Goal: Information Seeking & Learning: Compare options

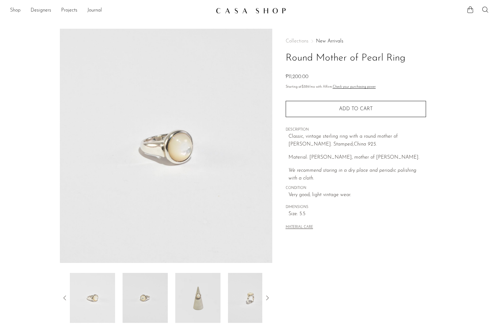
click at [13, 13] on link "Shop" at bounding box center [15, 11] width 11 height 8
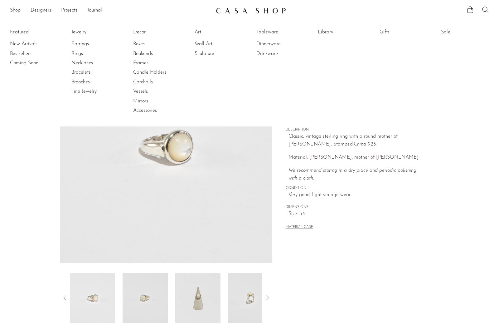
click at [379, 233] on div "Collections New Arrivals Round Mother of Pearl Ring ₱11,200.00 Starting at $389…" at bounding box center [356, 135] width 140 height 212
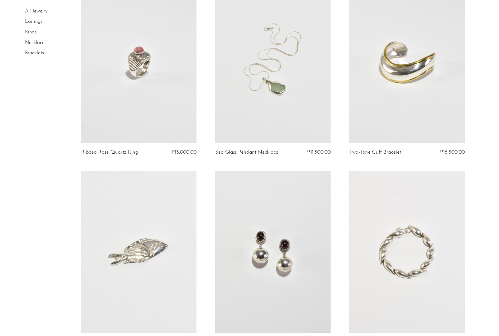
scroll to position [649, 0]
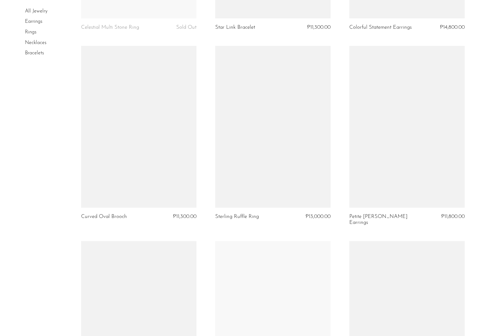
scroll to position [1528, 0]
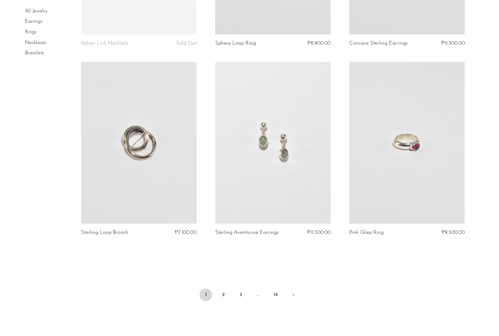
scroll to position [2089, 0]
click at [222, 288] on link "2" at bounding box center [223, 293] width 12 height 12
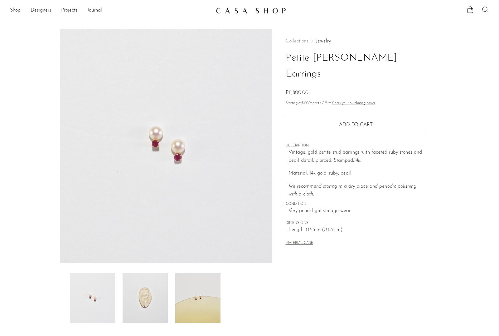
click at [147, 302] on img at bounding box center [145, 298] width 45 height 50
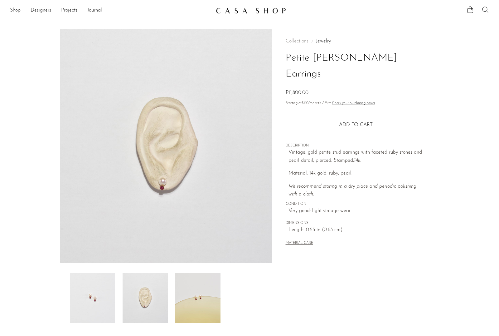
click at [191, 298] on img at bounding box center [197, 298] width 45 height 50
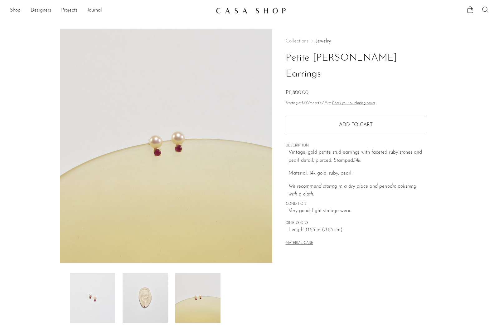
click at [166, 293] on img at bounding box center [145, 298] width 45 height 50
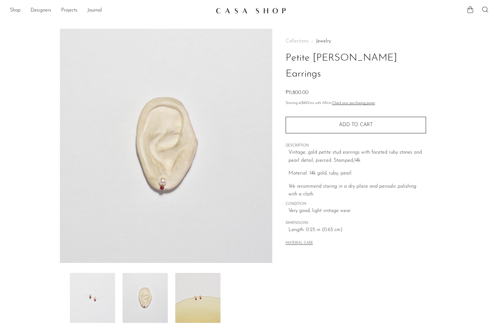
click at [91, 298] on img at bounding box center [92, 298] width 45 height 50
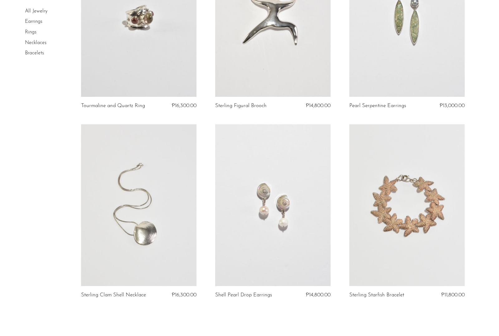
scroll to position [2076, 0]
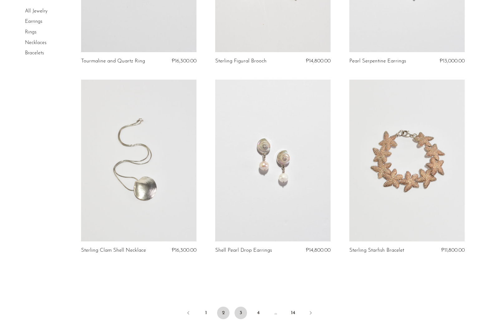
click at [240, 310] on link "3" at bounding box center [241, 312] width 12 height 12
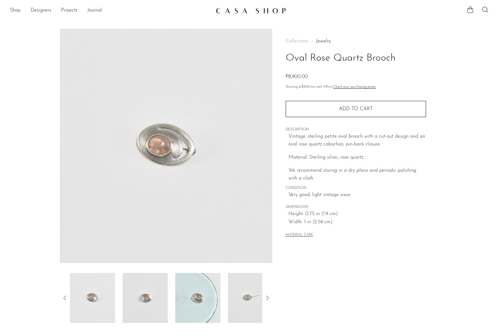
click at [267, 299] on icon at bounding box center [267, 297] width 7 height 7
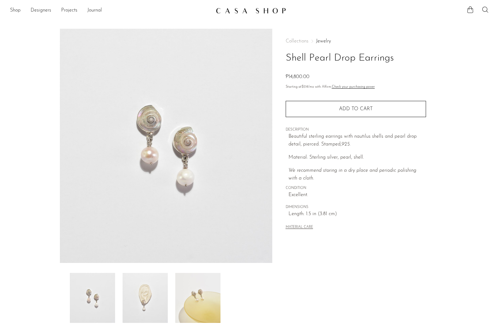
click at [151, 313] on img at bounding box center [145, 298] width 45 height 50
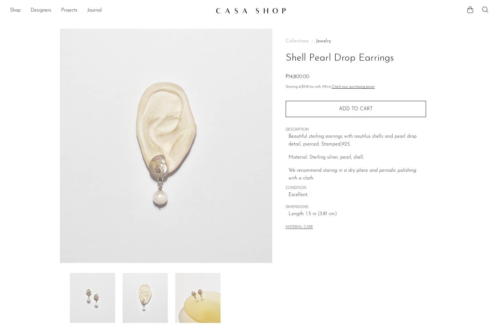
click at [188, 311] on img at bounding box center [197, 298] width 45 height 50
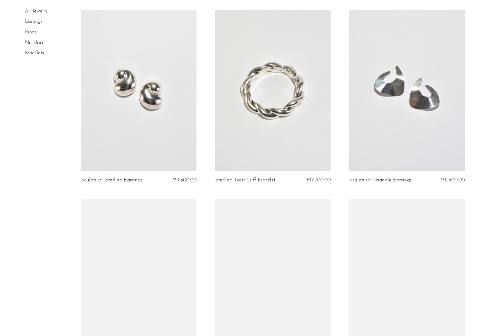
scroll to position [1237, 0]
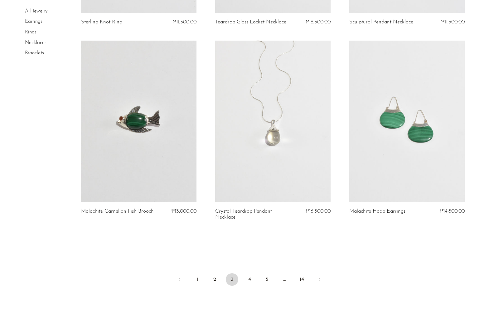
scroll to position [2133, 0]
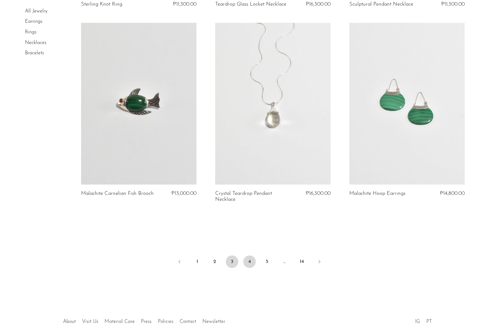
click at [250, 260] on link "4" at bounding box center [249, 261] width 12 height 12
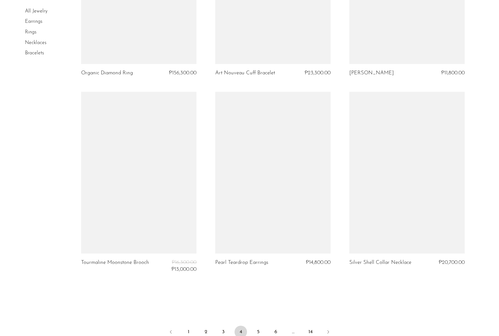
scroll to position [2071, 0]
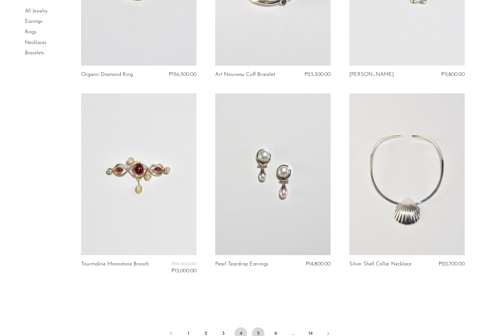
click at [262, 330] on link "5" at bounding box center [258, 333] width 12 height 12
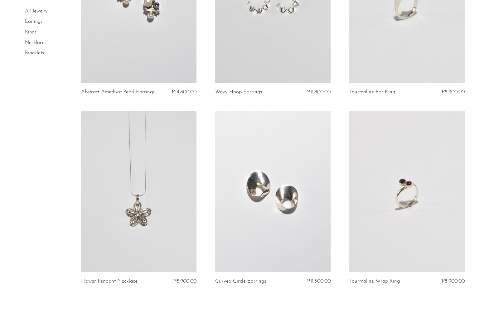
scroll to position [2102, 0]
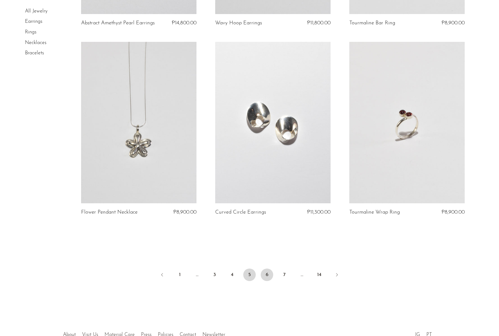
click at [269, 269] on link "6" at bounding box center [267, 274] width 12 height 12
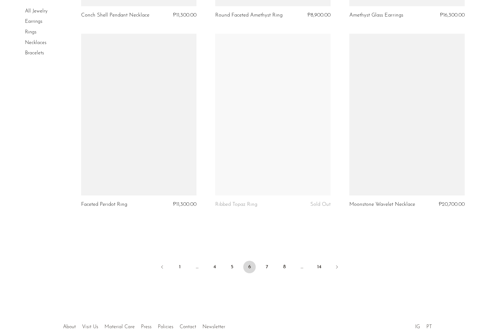
scroll to position [2131, 0]
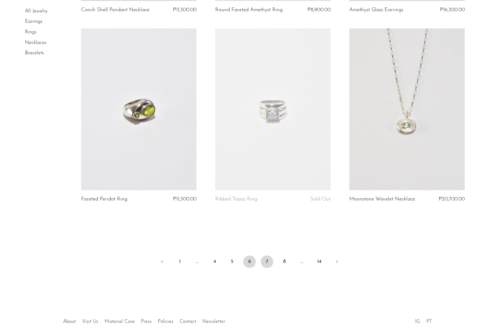
click at [267, 263] on link "7" at bounding box center [267, 261] width 12 height 12
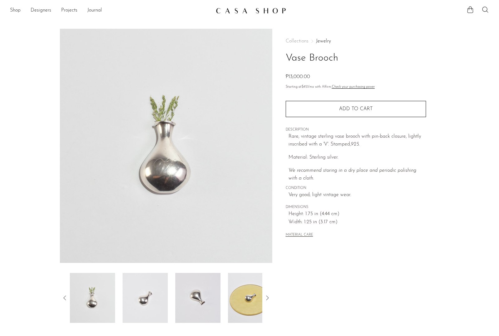
click at [236, 322] on img at bounding box center [250, 298] width 45 height 50
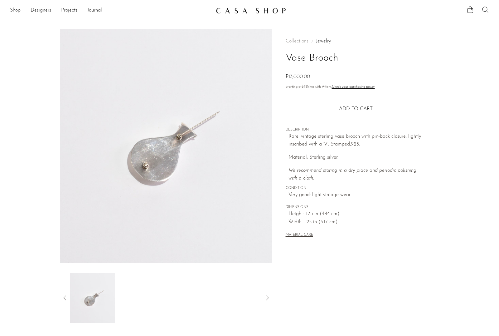
click at [65, 296] on icon at bounding box center [64, 297] width 7 height 7
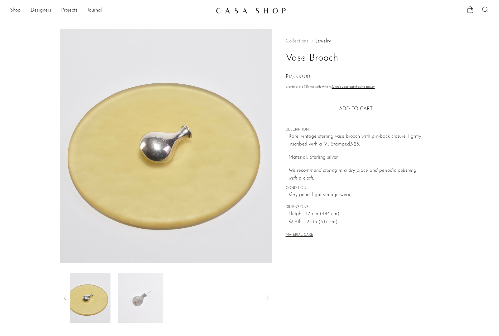
click at [65, 295] on icon at bounding box center [64, 297] width 7 height 7
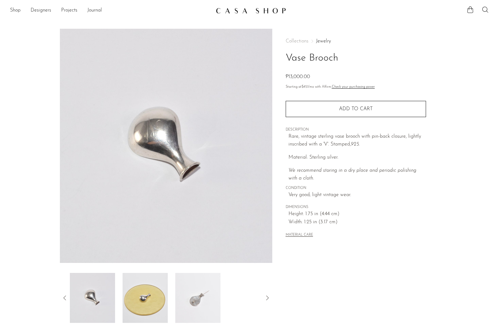
click at [65, 295] on icon at bounding box center [64, 297] width 7 height 7
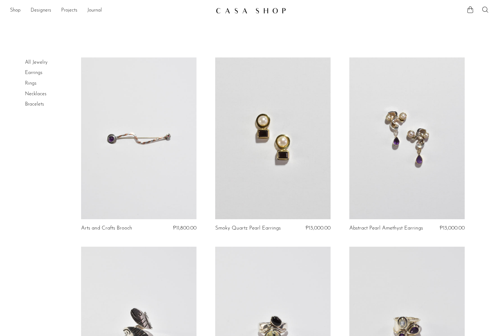
scroll to position [7, 0]
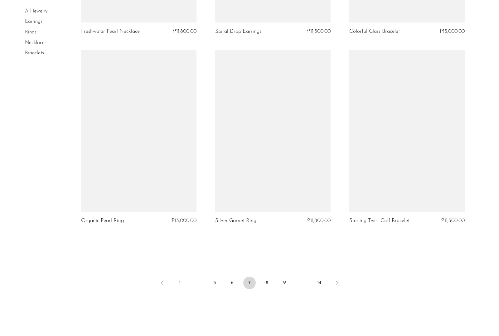
scroll to position [2100, 0]
